Goal: Find specific page/section: Find specific page/section

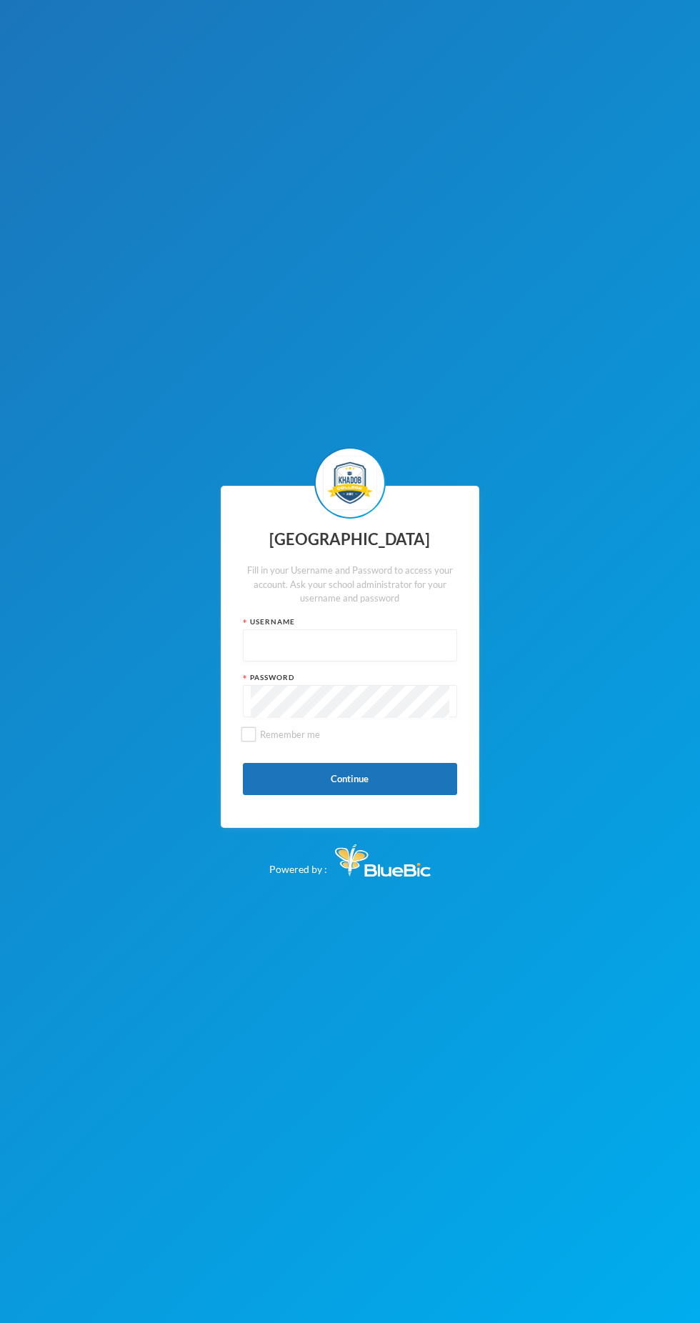
click at [384, 662] on input "text" at bounding box center [350, 646] width 199 height 32
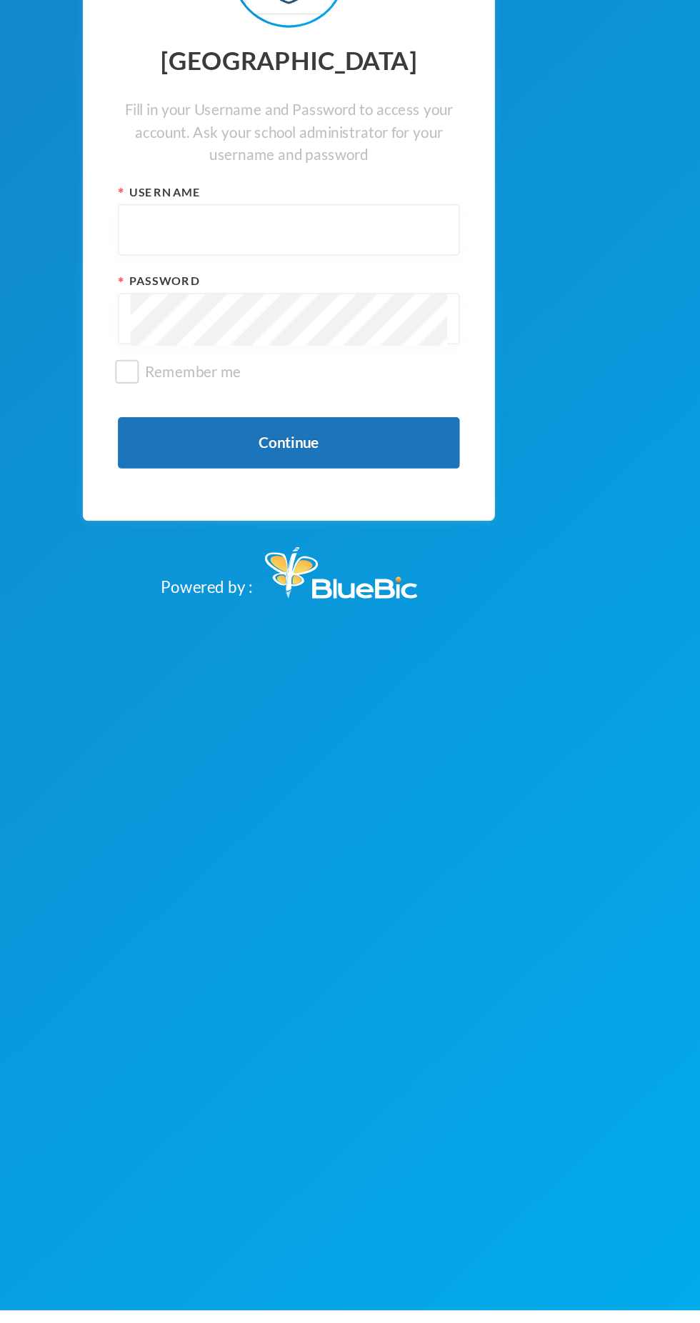
click at [374, 662] on input "text" at bounding box center [350, 646] width 199 height 32
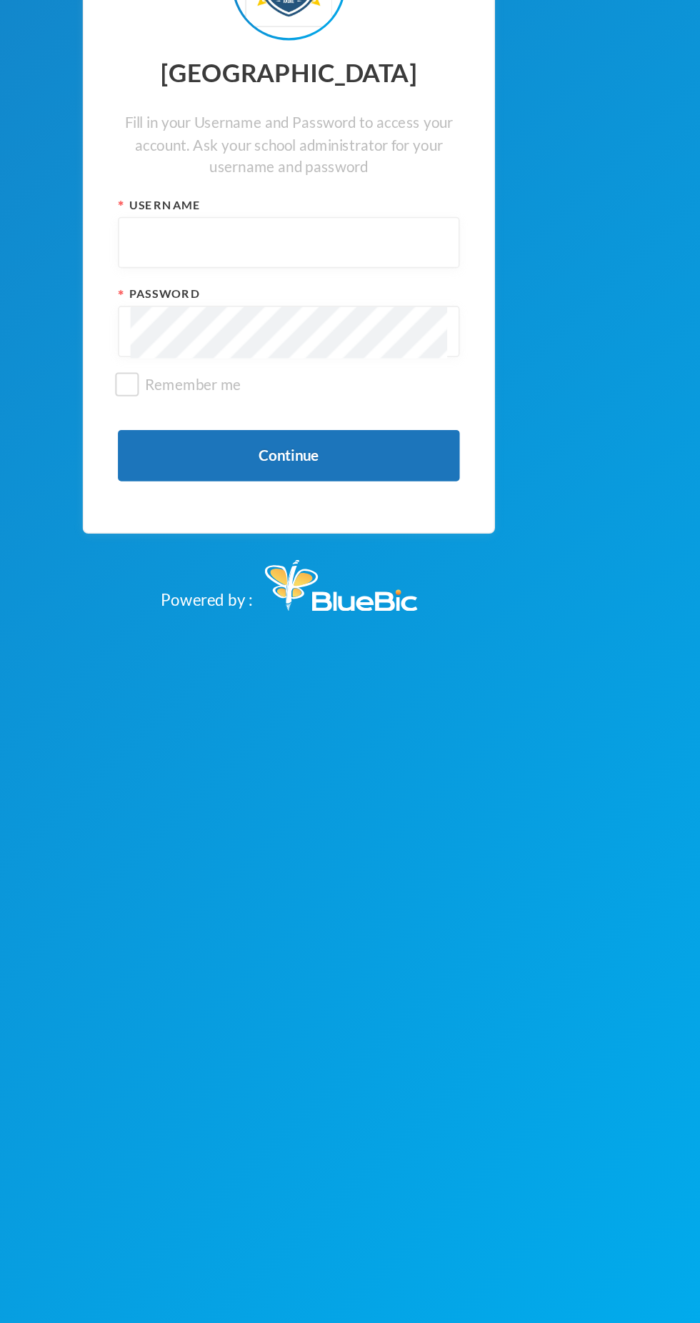
type input "kcsf0032"
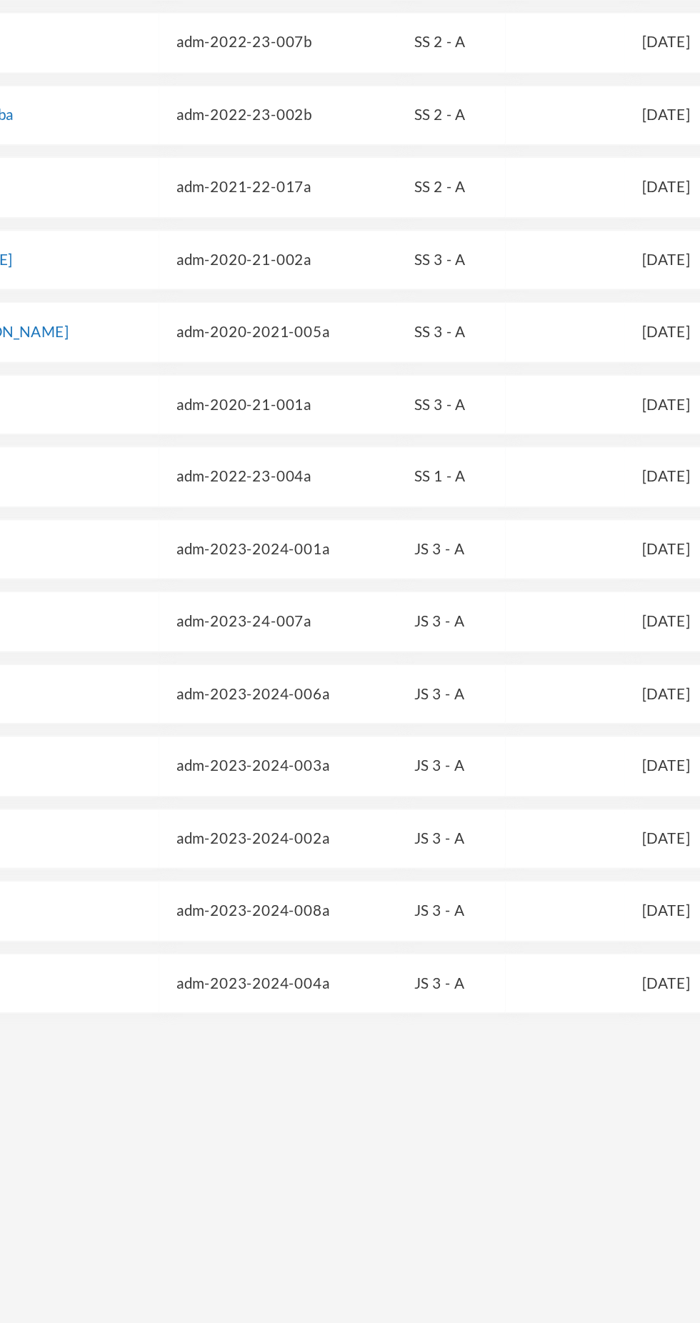
checkbox input "false"
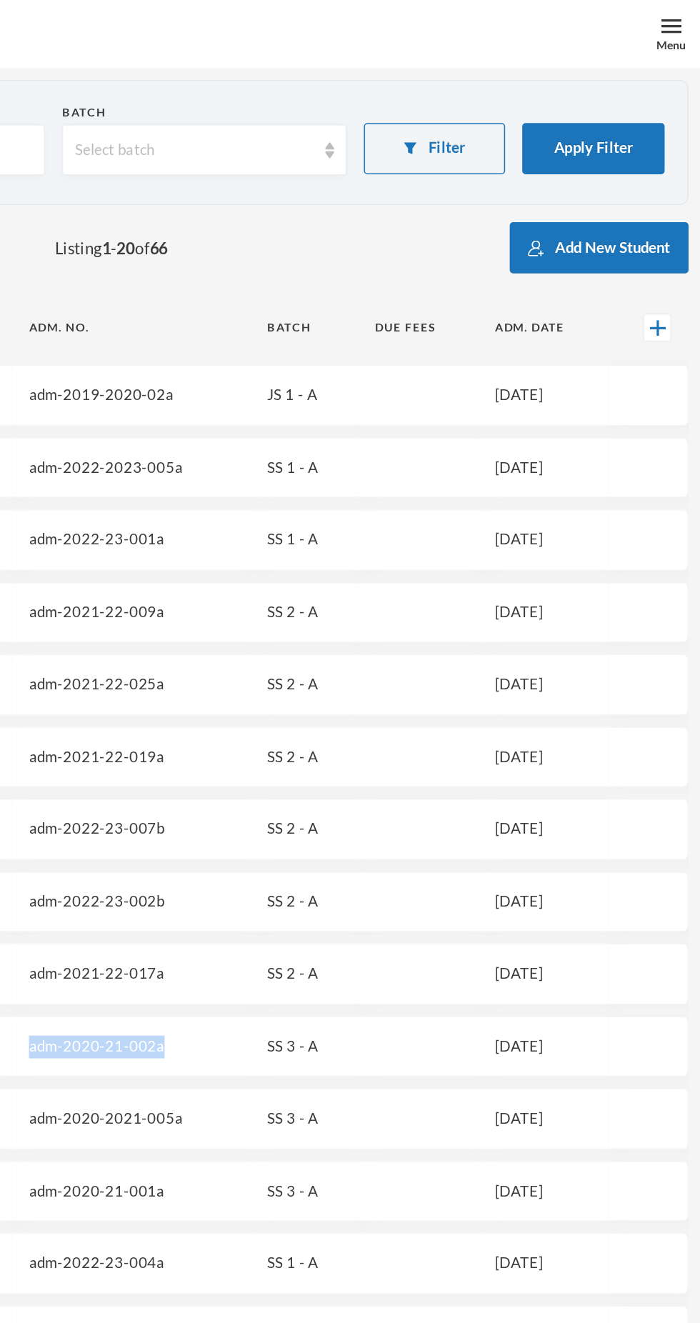
click at [673, 24] on div "Menu" at bounding box center [682, 28] width 19 height 11
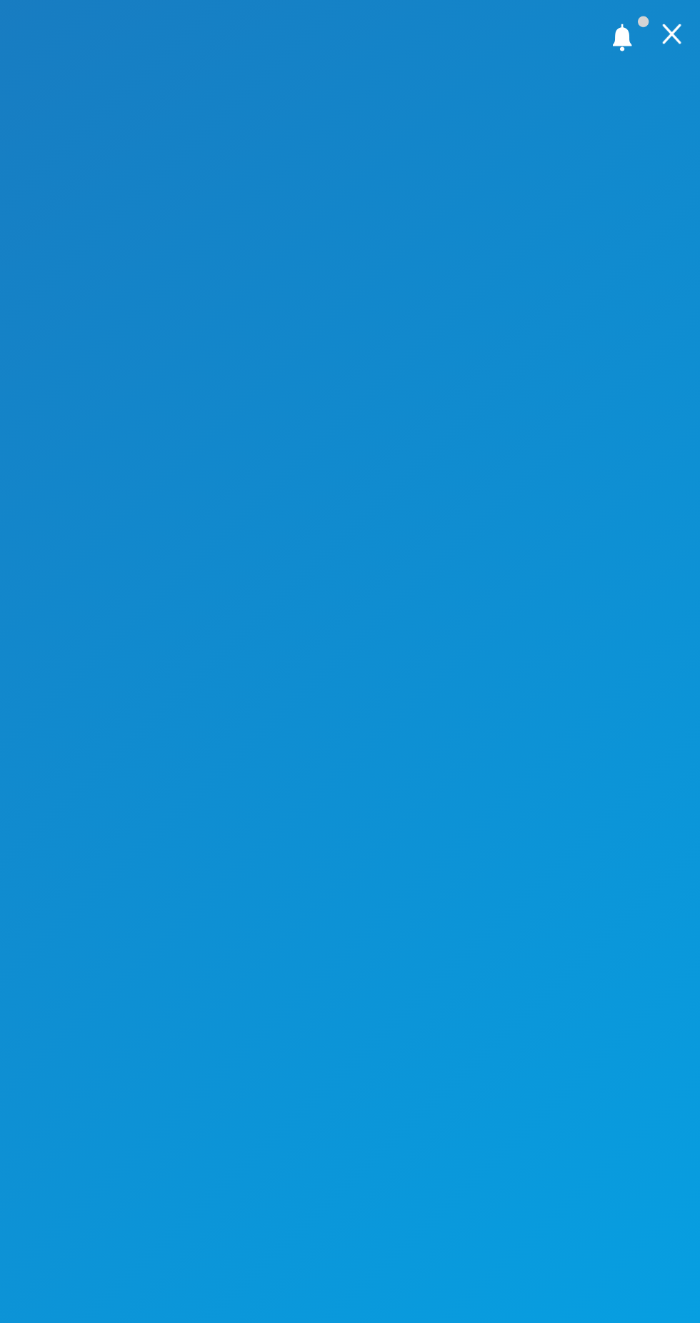
click at [687, 20] on img at bounding box center [682, 21] width 13 height 13
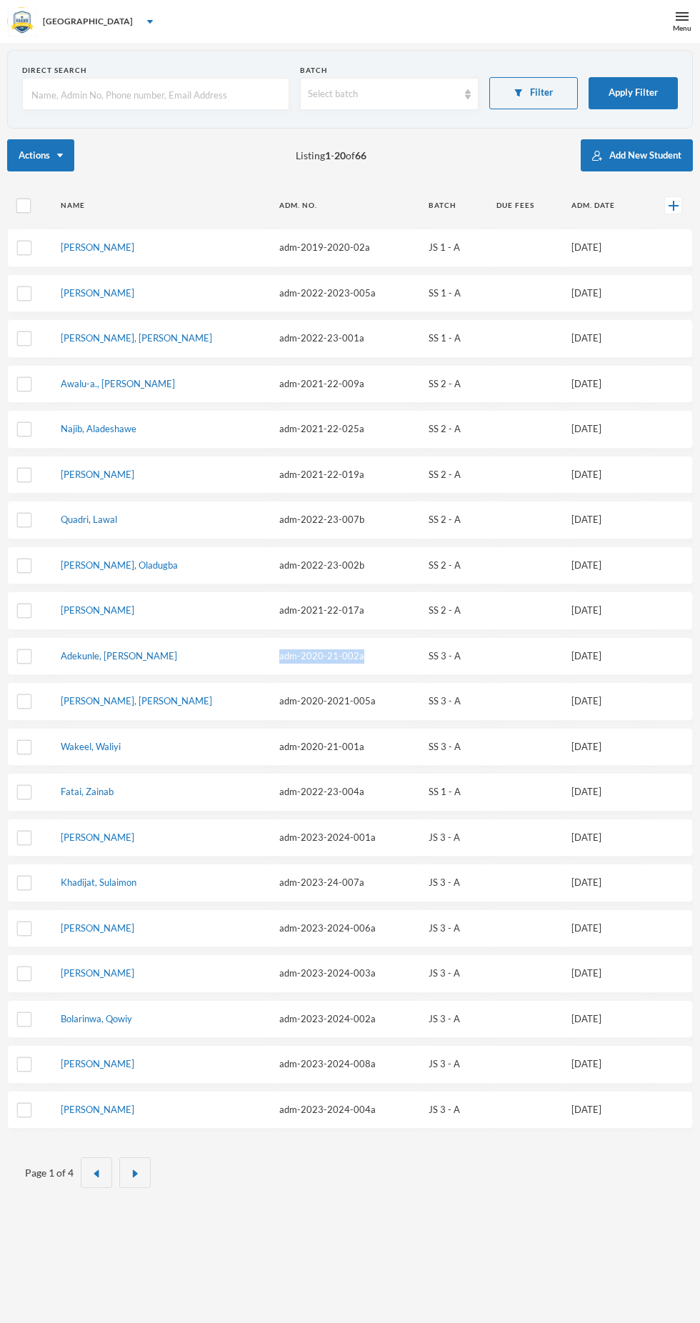
click at [677, 13] on img at bounding box center [682, 16] width 13 height 13
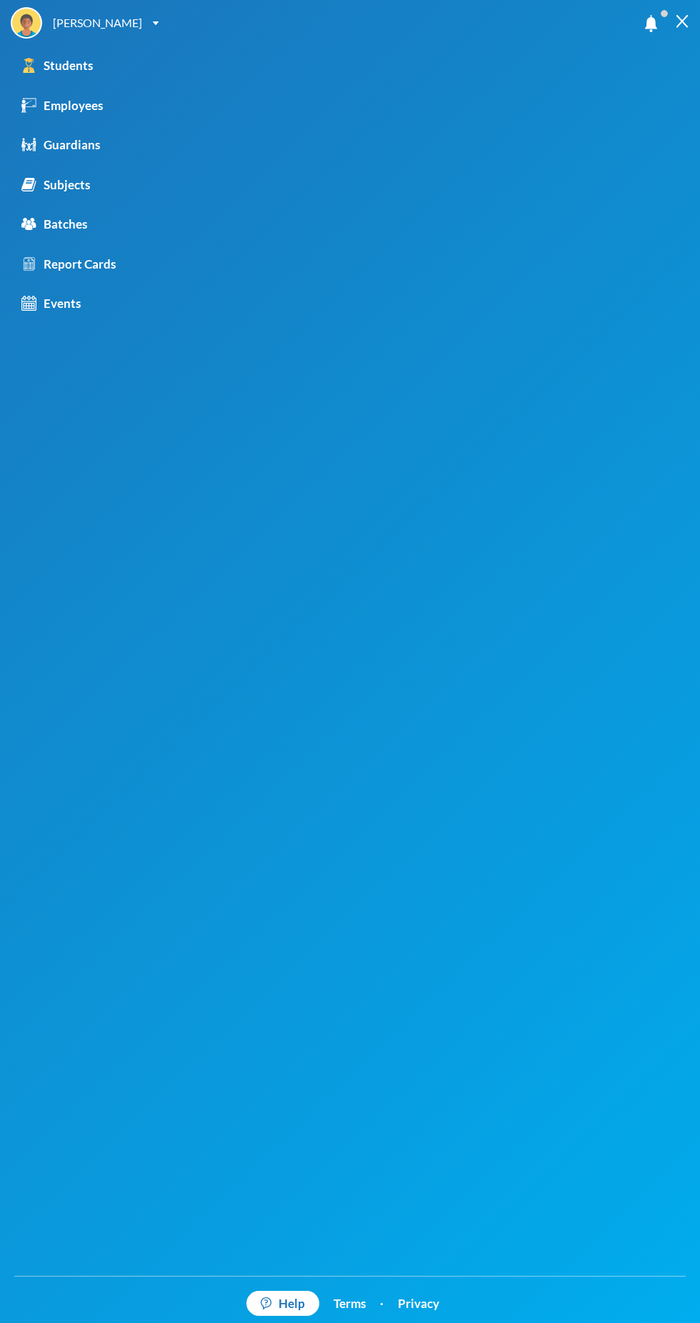
click at [109, 108] on link "Employees" at bounding box center [122, 106] width 245 height 40
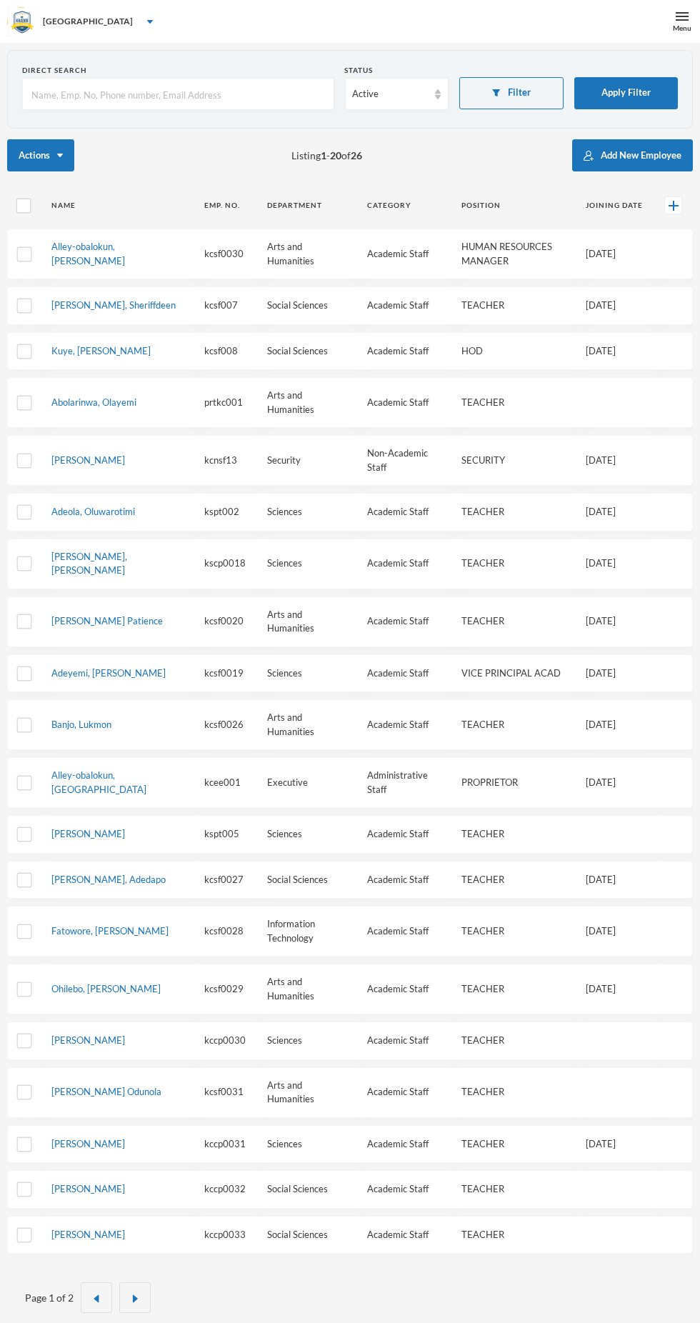
checkbox input "false"
click at [682, 14] on img at bounding box center [682, 16] width 13 height 13
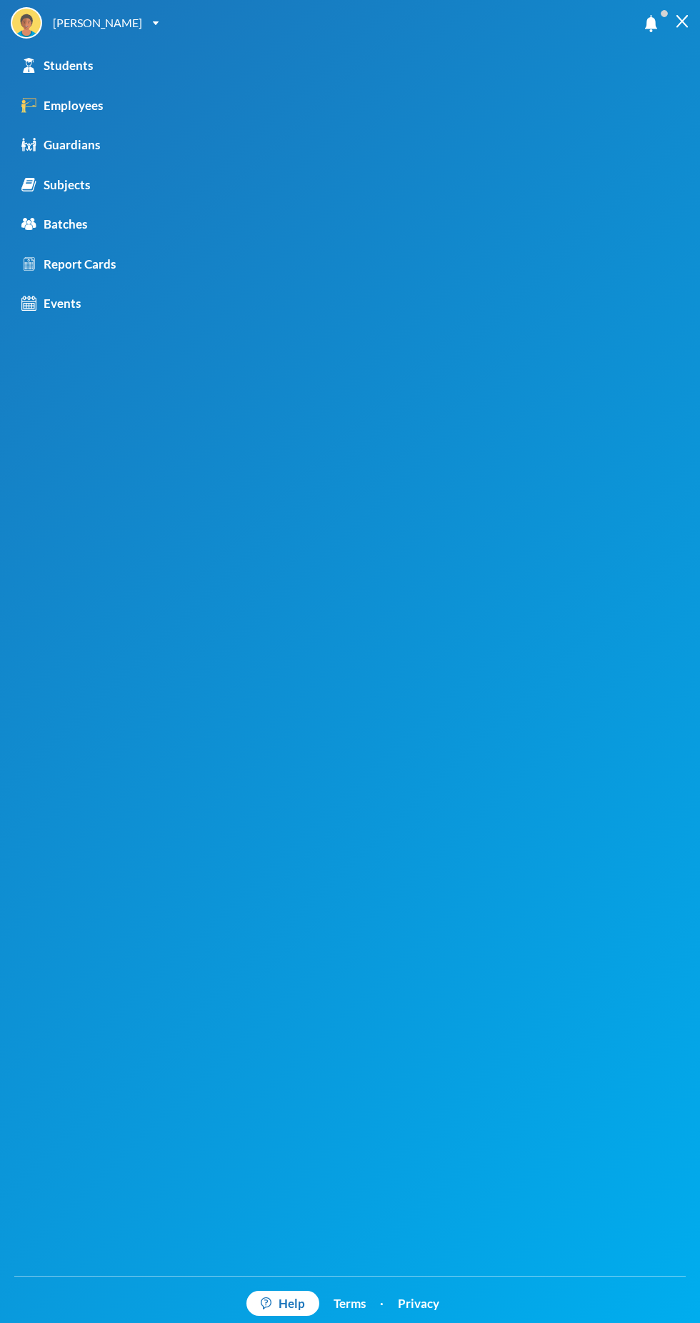
click at [84, 118] on link "Employees" at bounding box center [122, 106] width 245 height 40
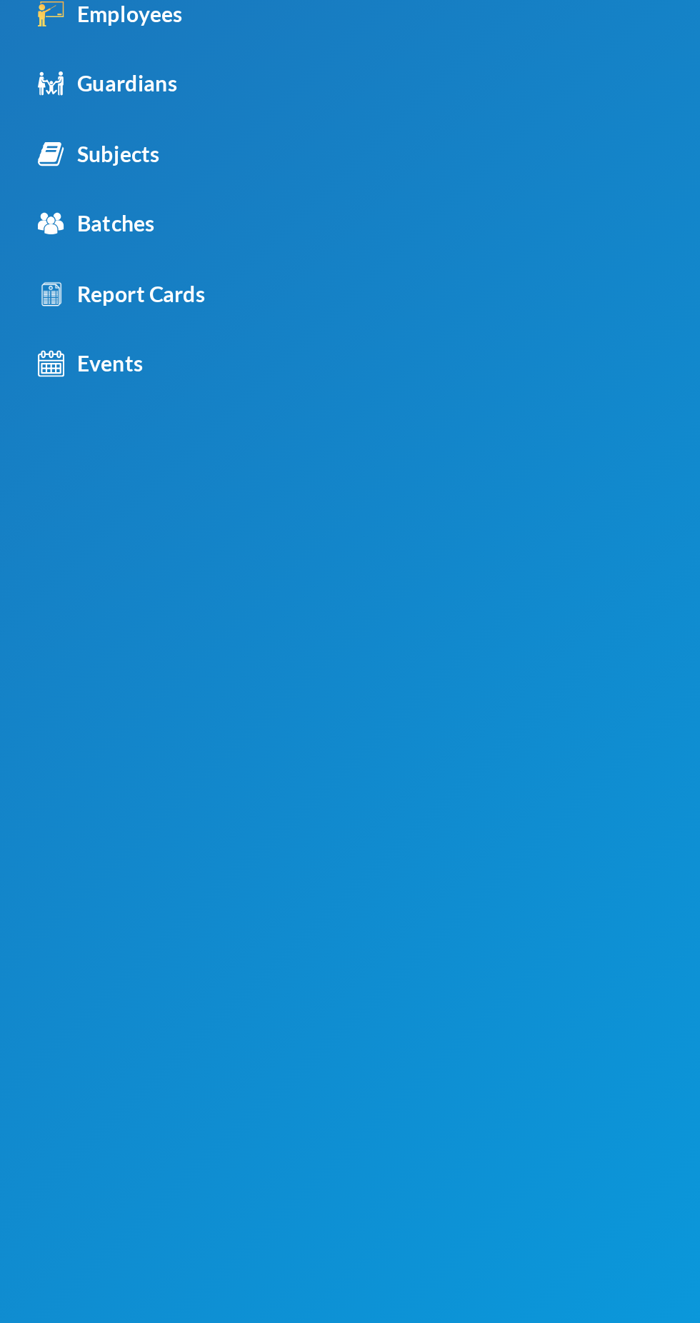
click at [75, 110] on div "Employees" at bounding box center [61, 105] width 81 height 19
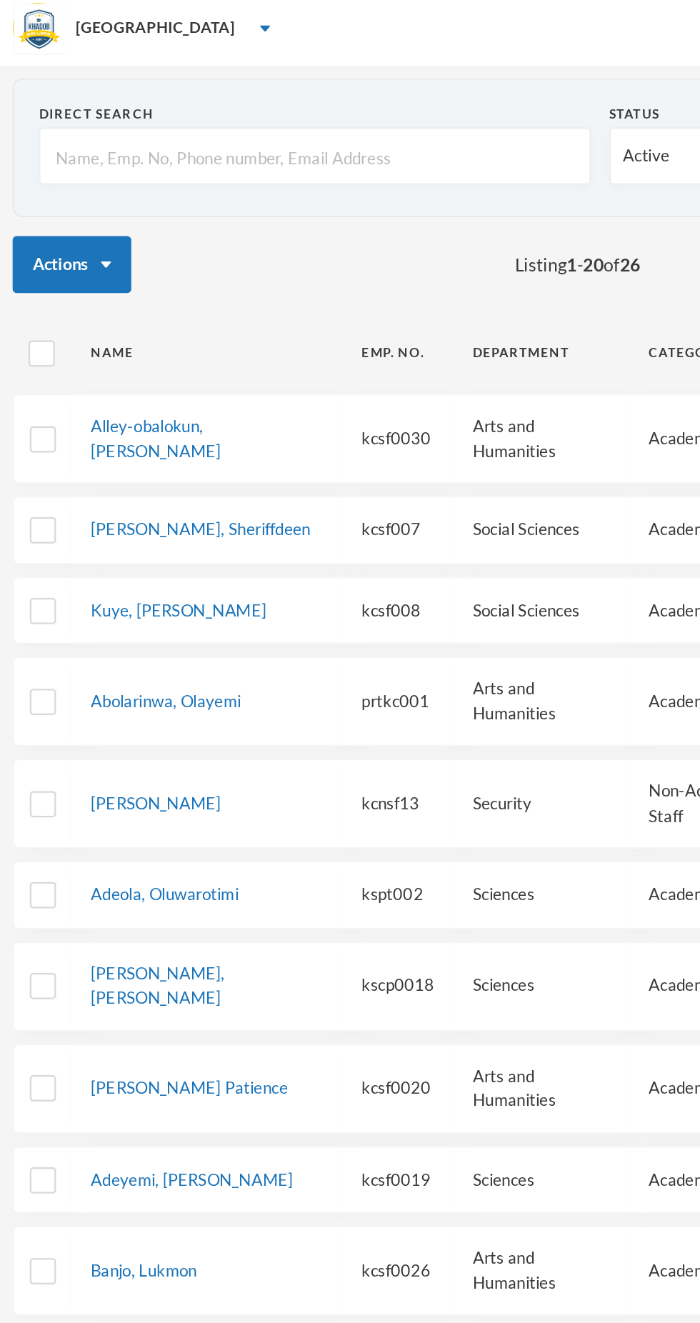
scroll to position [42, 0]
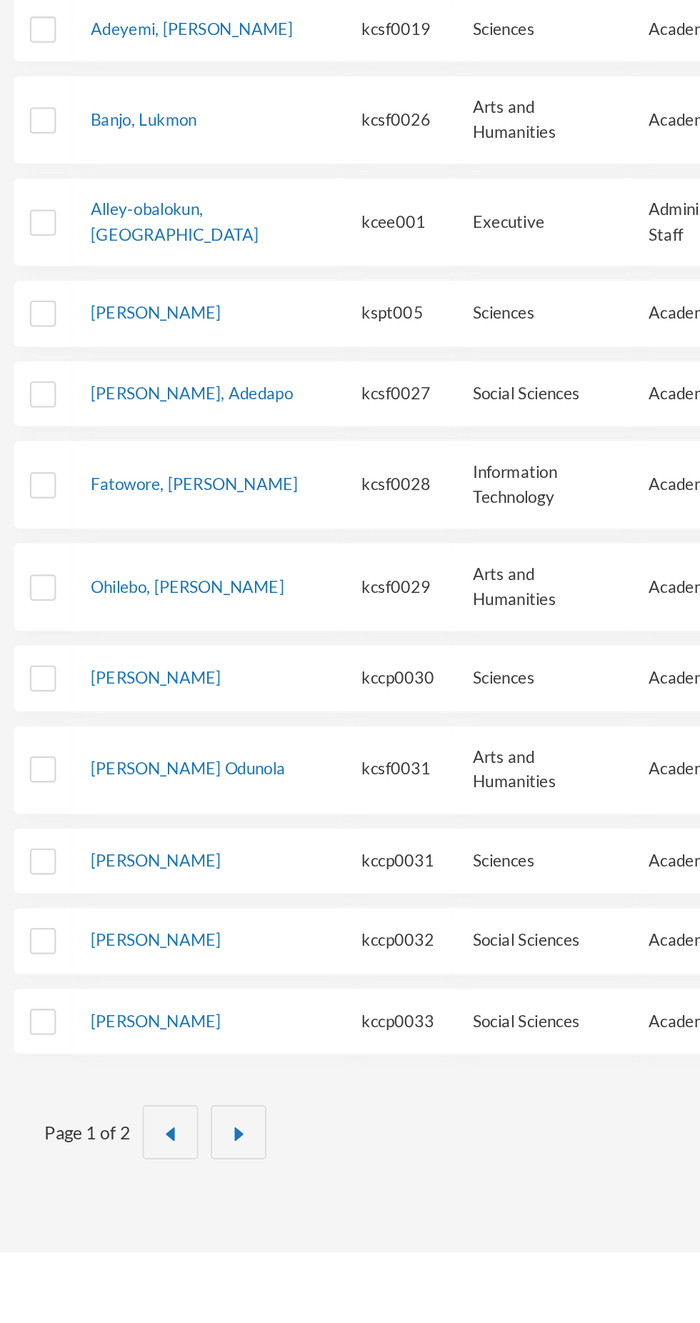
click at [138, 1240] on button "button" at bounding box center [134, 1255] width 31 height 31
